Goal: Task Accomplishment & Management: Use online tool/utility

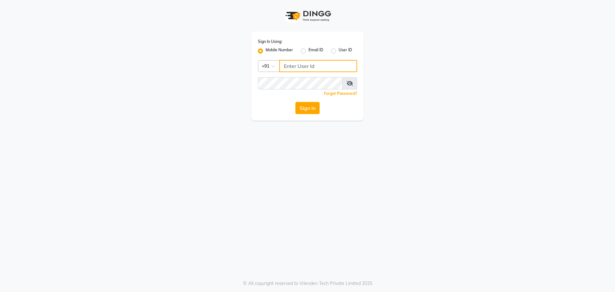
click at [302, 67] on input "Username" at bounding box center [318, 66] width 78 height 12
type input "7895733127"
click at [303, 105] on button "Sign In" at bounding box center [307, 108] width 24 height 12
